Goal: Information Seeking & Learning: Check status

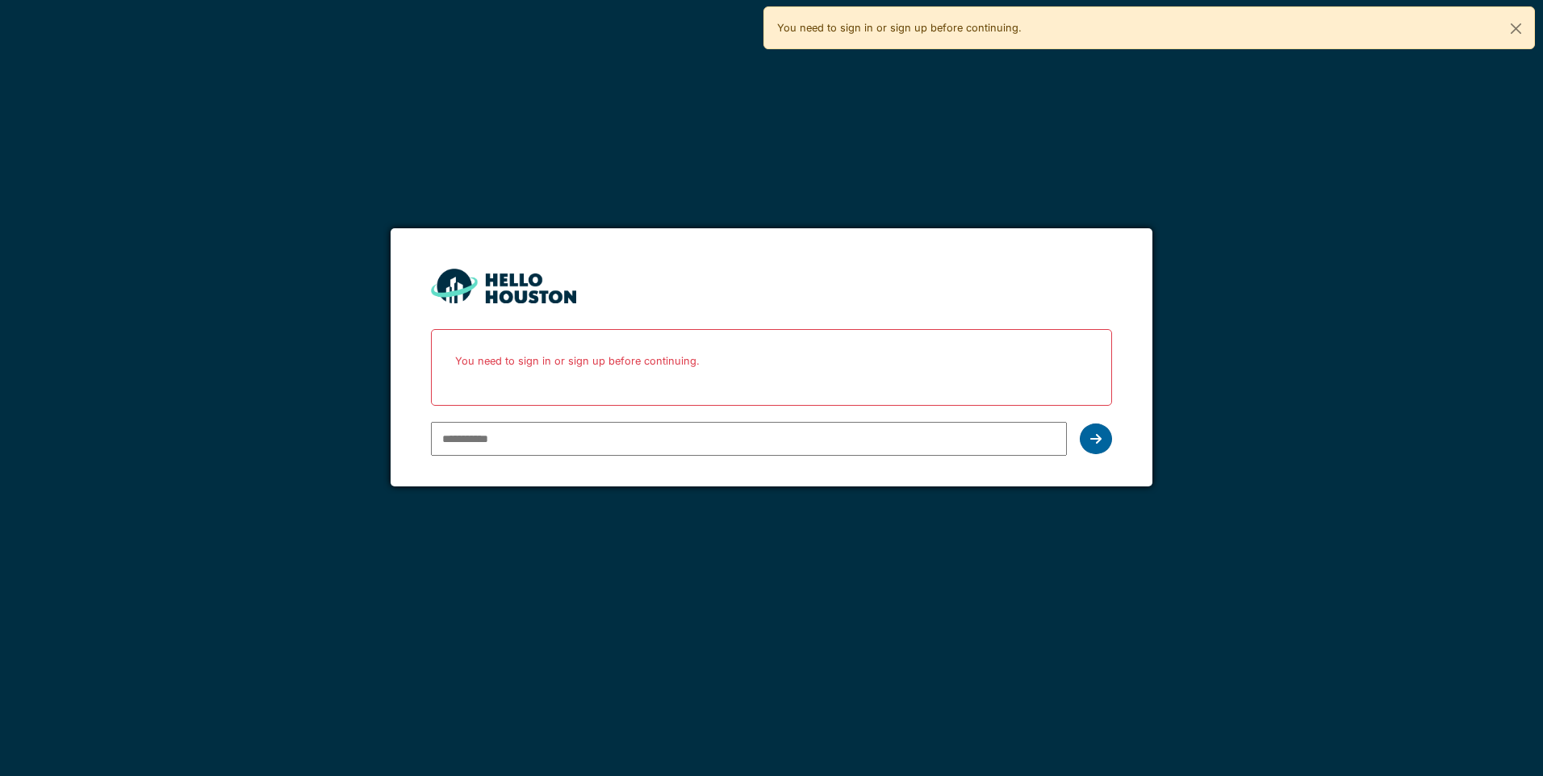
type input "**********"
click at [1097, 428] on div at bounding box center [1096, 439] width 32 height 31
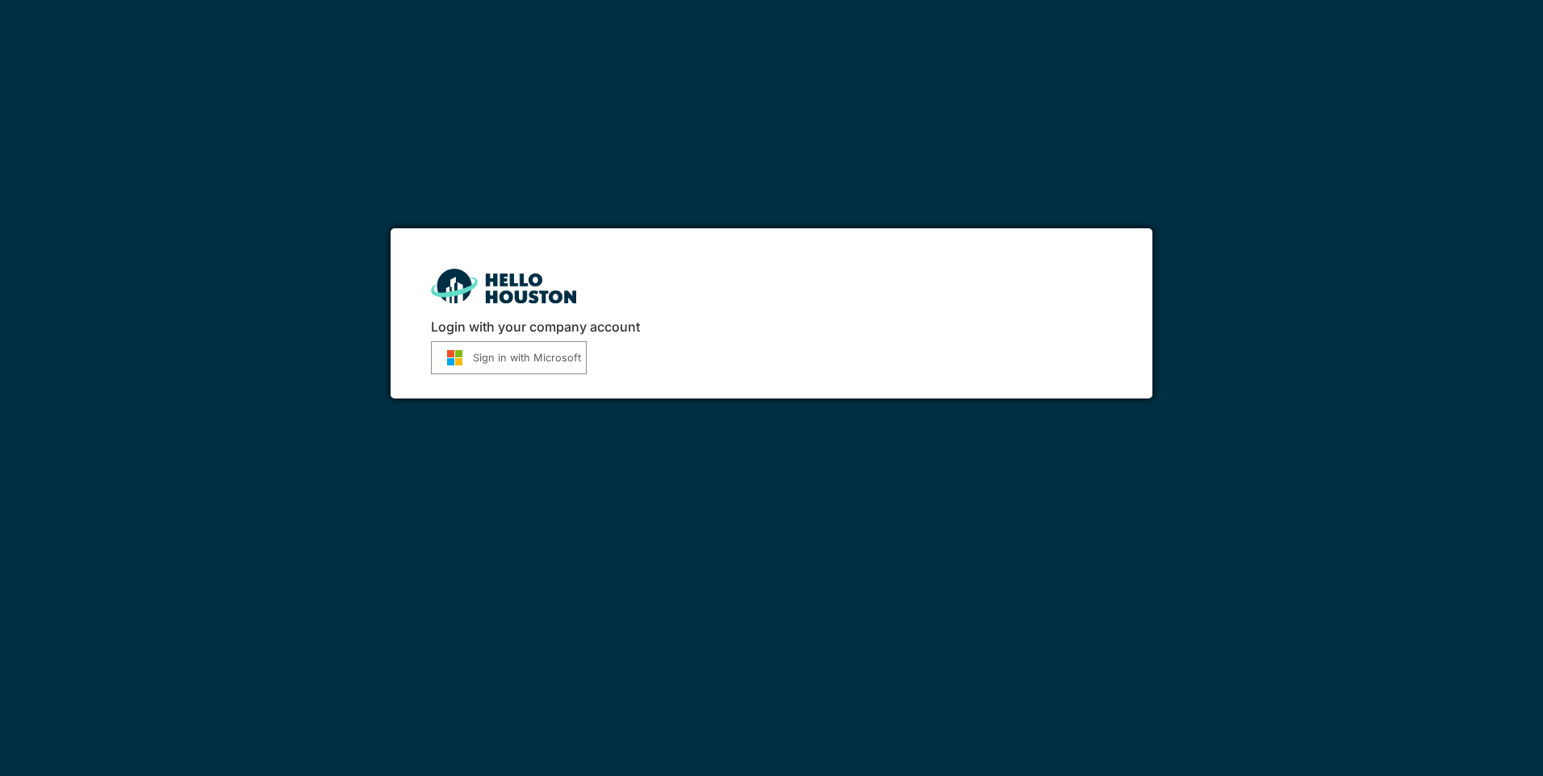
click at [537, 357] on button "Sign in with Microsoft" at bounding box center [509, 357] width 156 height 33
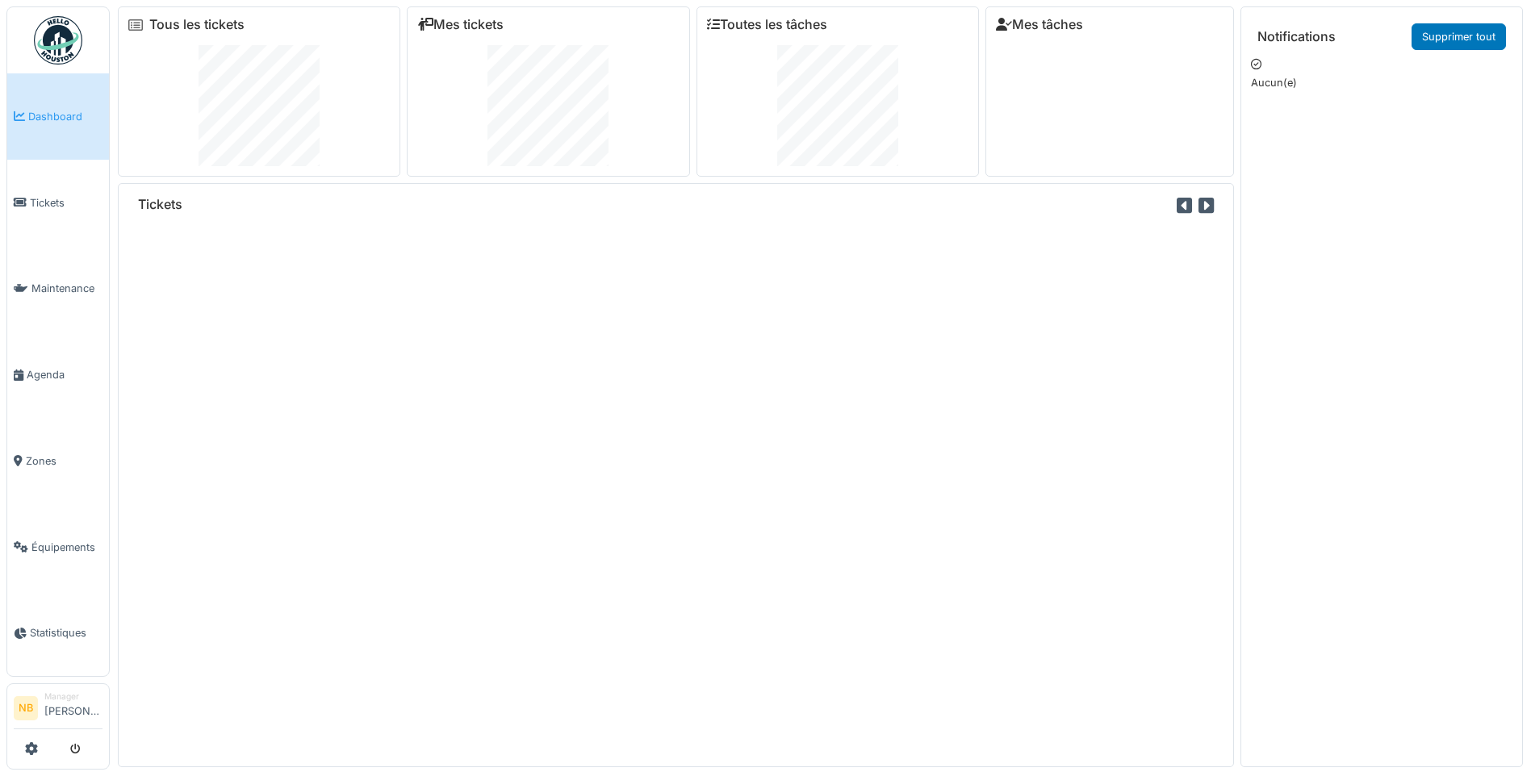
click at [35, 202] on span "Tickets" at bounding box center [66, 202] width 73 height 15
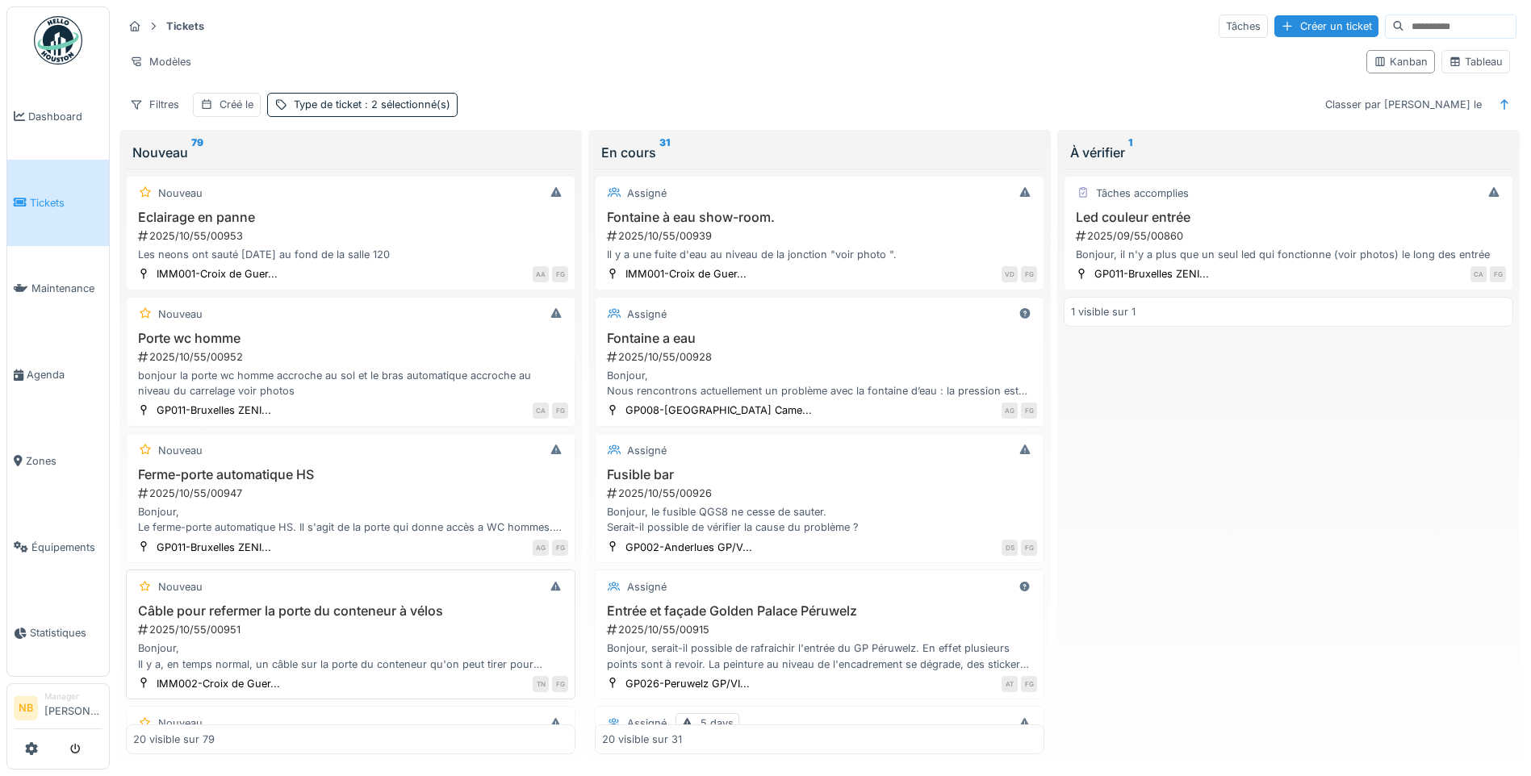
click at [420, 628] on div "2025/10/55/00951" at bounding box center [352, 629] width 432 height 15
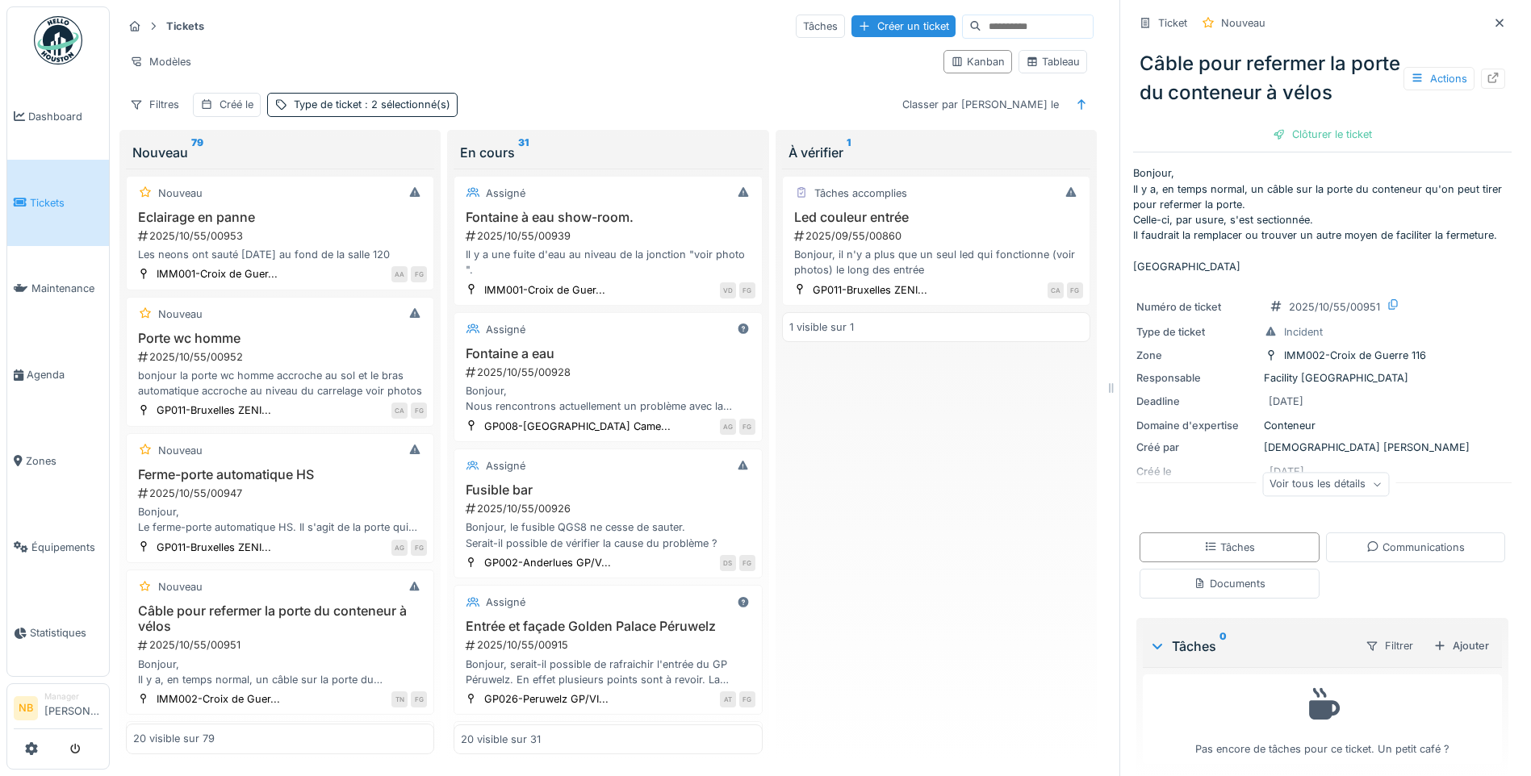
click at [1298, 484] on div "Voir tous les détails" at bounding box center [1325, 484] width 127 height 23
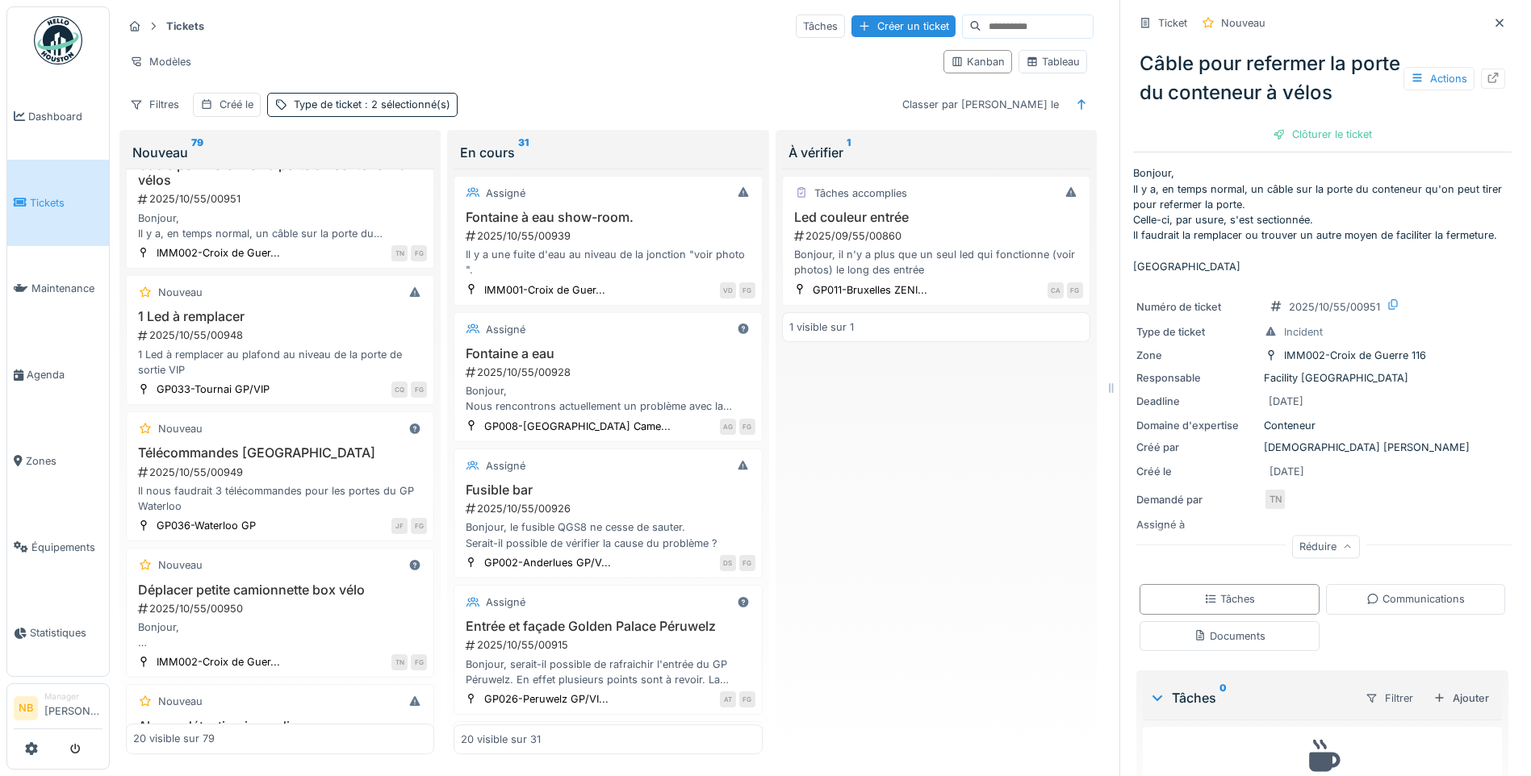
scroll to position [455, 0]
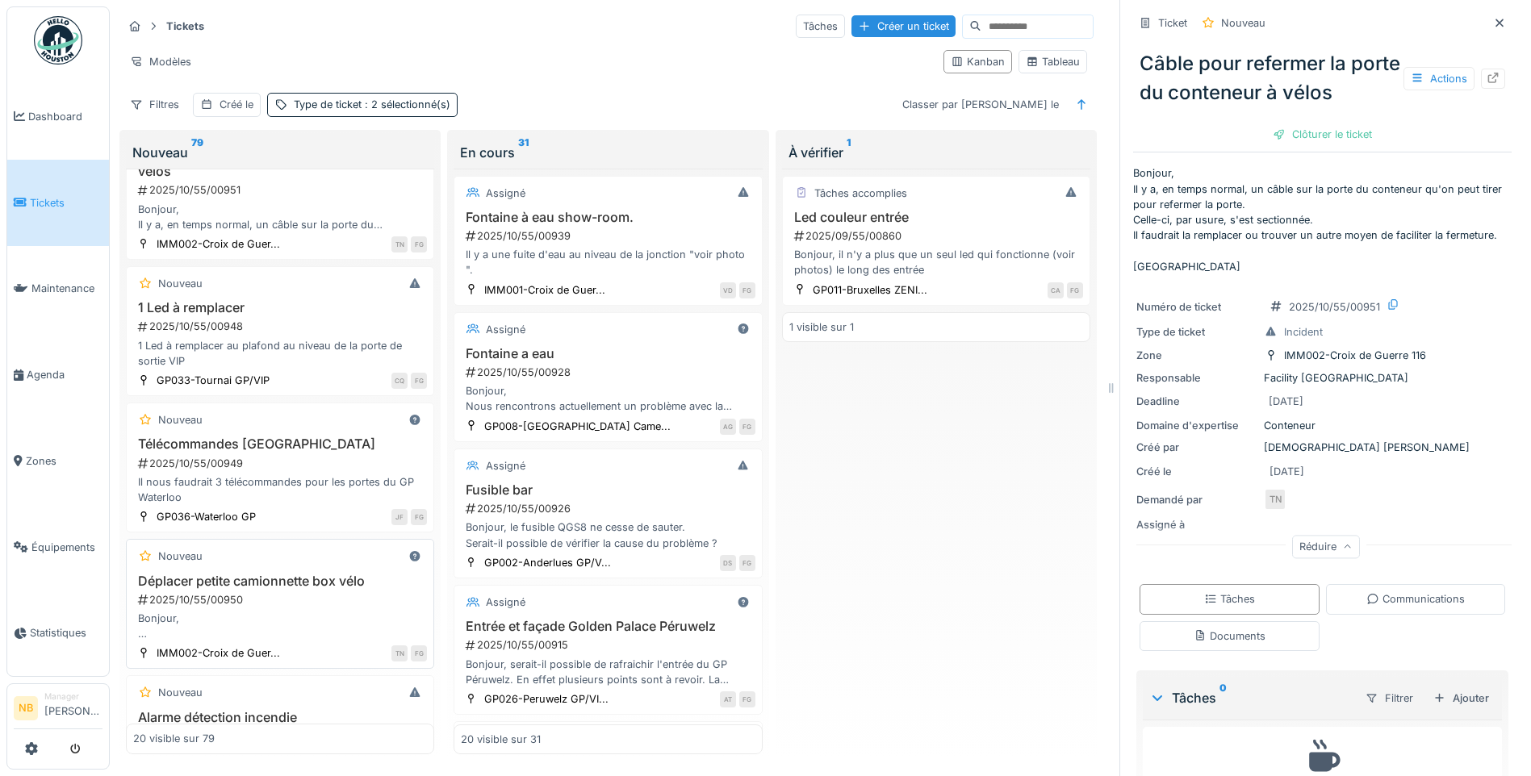
click at [303, 599] on div "2025/10/55/00950" at bounding box center [281, 599] width 291 height 15
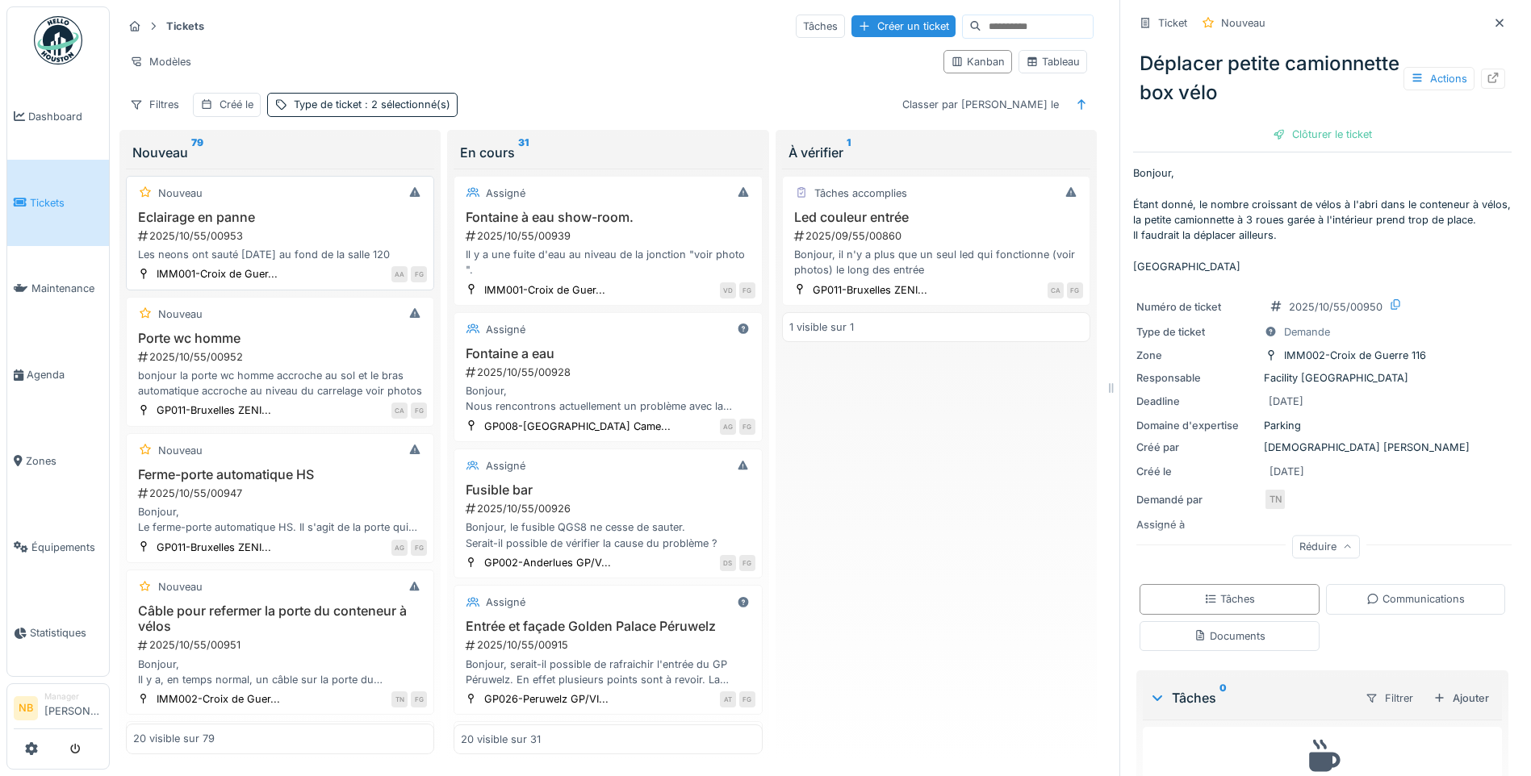
click at [285, 210] on h3 "Eclairage en panne" at bounding box center [280, 217] width 294 height 15
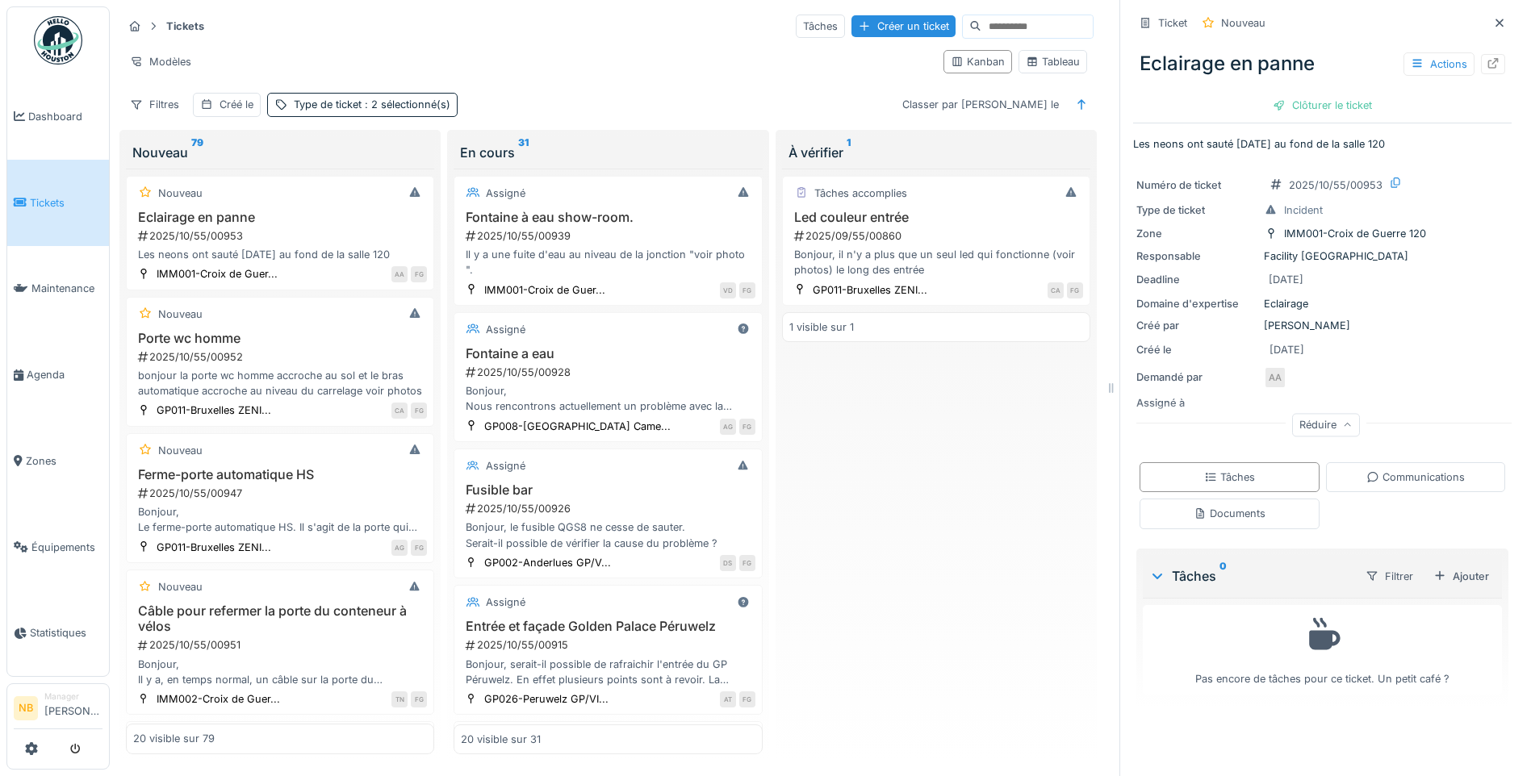
scroll to position [12, 0]
